Goal: Check status: Check status

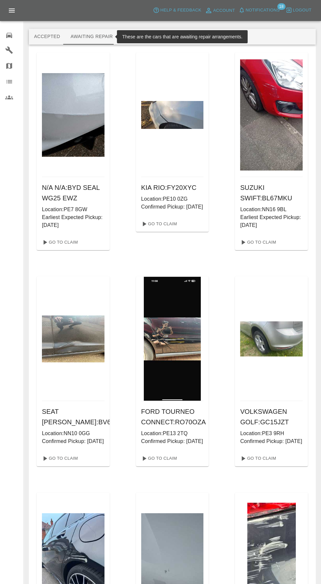
click at [10, 37] on icon at bounding box center [9, 35] width 6 height 5
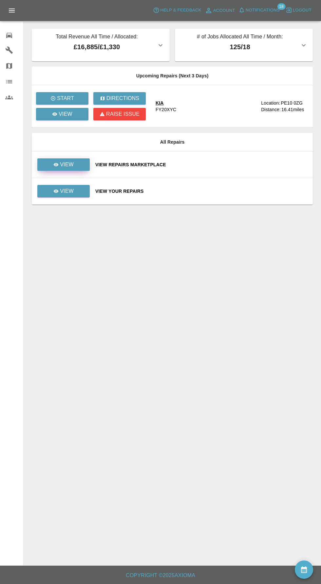
click at [56, 164] on icon at bounding box center [56, 164] width 5 height 3
click at [312, 571] on button "availability" at bounding box center [304, 569] width 18 height 18
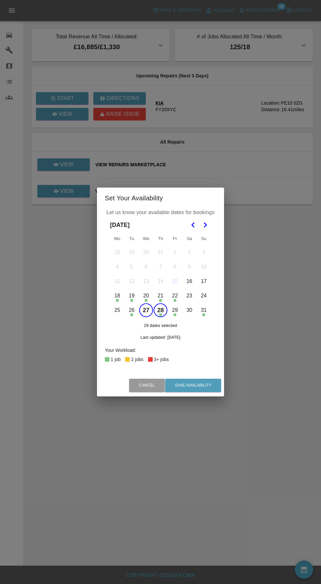
click at [209, 221] on icon "Go to the Next Month" at bounding box center [205, 225] width 8 height 8
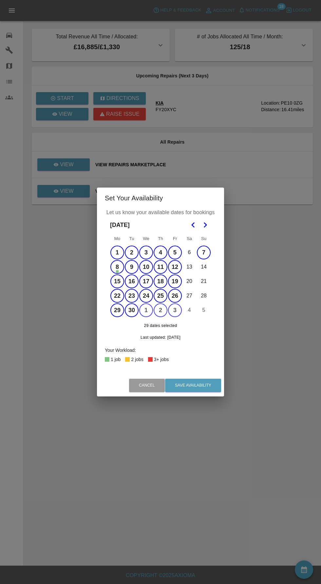
click at [190, 224] on icon "Go to the Previous Month" at bounding box center [194, 225] width 8 height 8
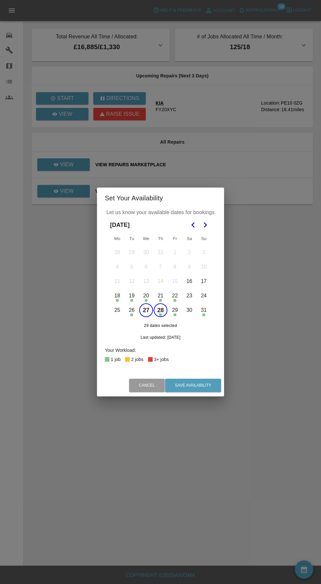
click at [39, 293] on div "Set Your Availability Let us know your available dates for bookings August 2025…" at bounding box center [160, 292] width 321 height 584
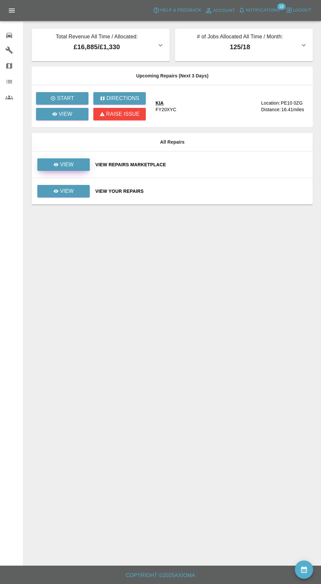
click at [62, 162] on p "View" at bounding box center [67, 165] width 14 height 8
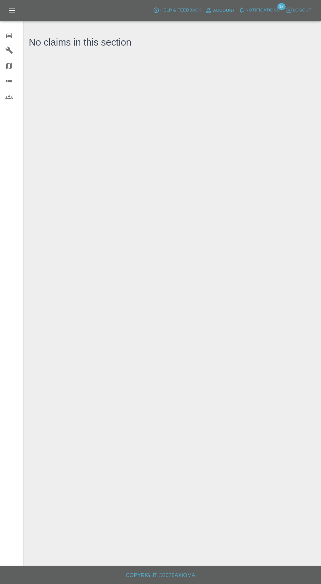
click at [276, 12] on span "Notifications" at bounding box center [263, 11] width 34 height 8
click at [267, 10] on span "Notifications" at bounding box center [263, 11] width 34 height 8
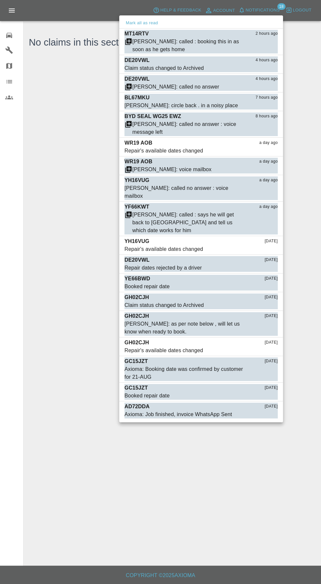
click at [261, 14] on div at bounding box center [160, 292] width 321 height 584
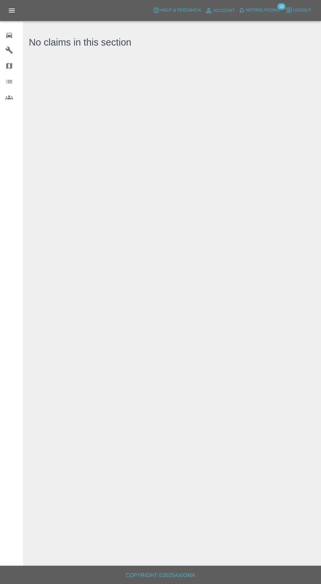
click at [273, 8] on span "Notifications" at bounding box center [263, 11] width 34 height 8
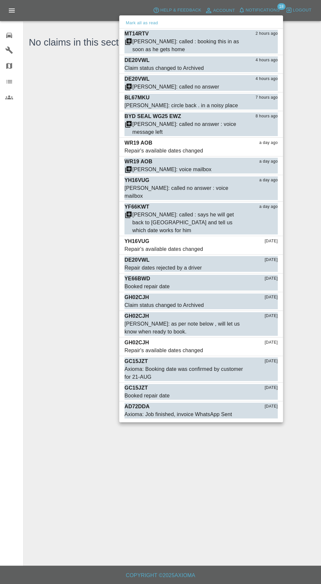
click at [268, 10] on div at bounding box center [160, 292] width 321 height 584
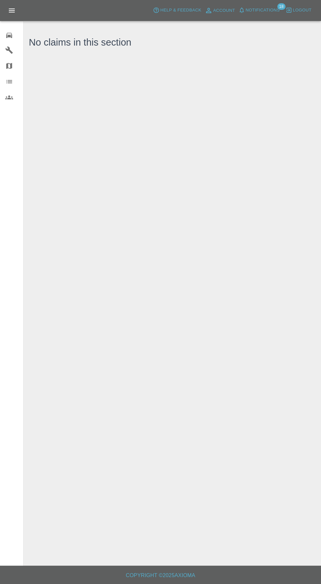
click at [269, 11] on span "Notifications" at bounding box center [263, 11] width 34 height 8
click at [266, 10] on span "Notifications" at bounding box center [263, 11] width 34 height 8
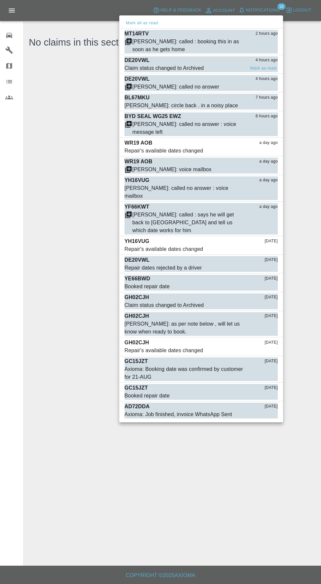
click at [145, 66] on div "Claim status changed to Archived" at bounding box center [164, 68] width 79 height 8
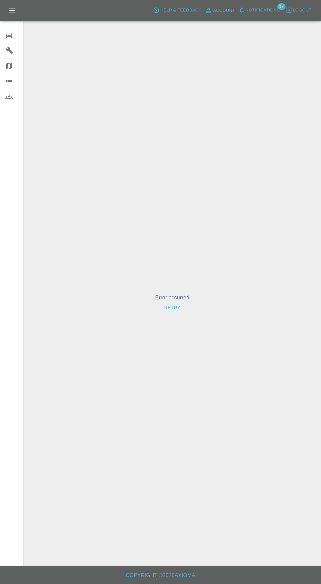
click at [14, 36] on div "0" at bounding box center [14, 35] width 18 height 10
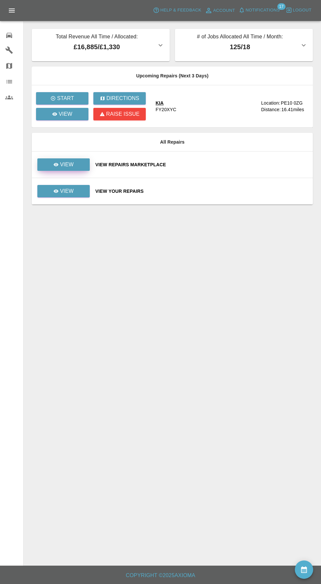
click at [72, 162] on p "View" at bounding box center [67, 165] width 14 height 8
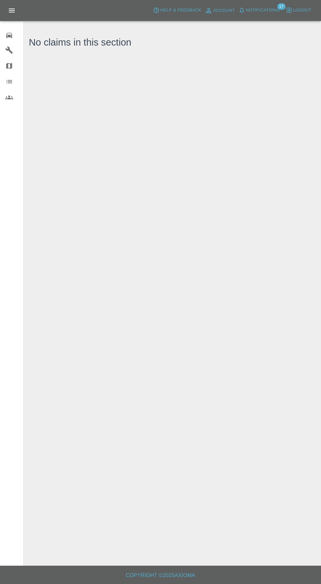
click at [14, 33] on div "0" at bounding box center [14, 35] width 18 height 10
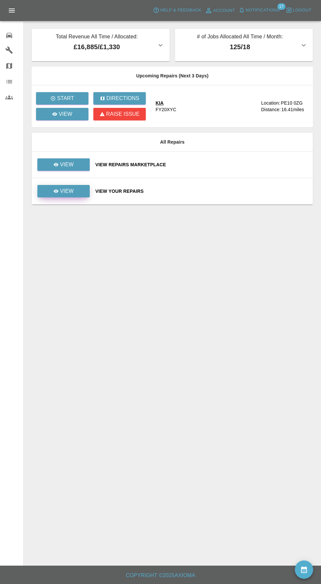
click at [70, 195] on link "View" at bounding box center [63, 191] width 52 height 12
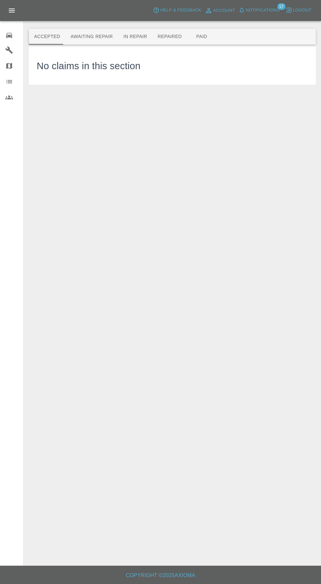
click at [76, 37] on button "Awaiting Repair" at bounding box center [91, 37] width 53 height 16
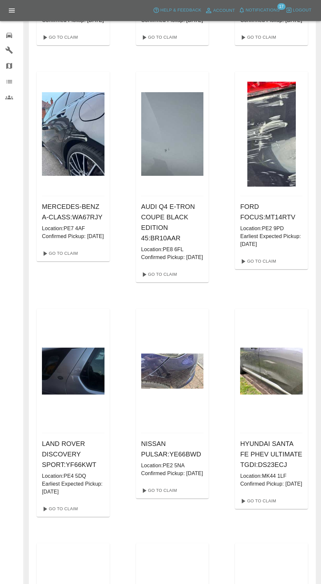
scroll to position [422, 0]
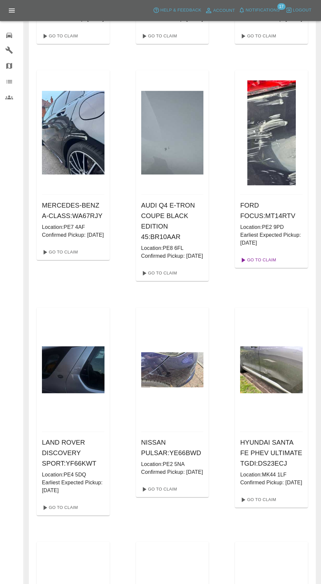
click at [270, 265] on link "Go To Claim" at bounding box center [258, 260] width 40 height 10
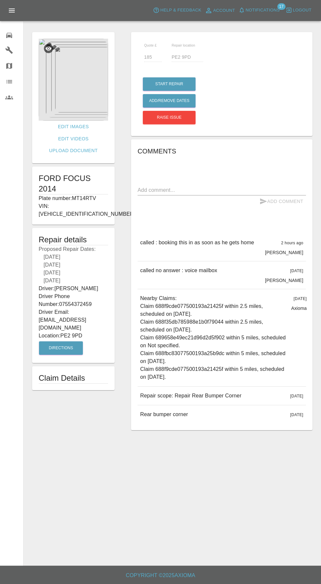
click at [262, 11] on span "Notifications" at bounding box center [263, 11] width 34 height 8
click at [9, 35] on icon at bounding box center [9, 35] width 6 height 5
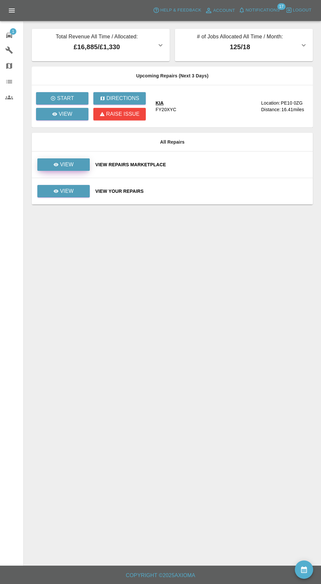
click at [67, 164] on p "View" at bounding box center [67, 165] width 14 height 8
